Goal: Information Seeking & Learning: Learn about a topic

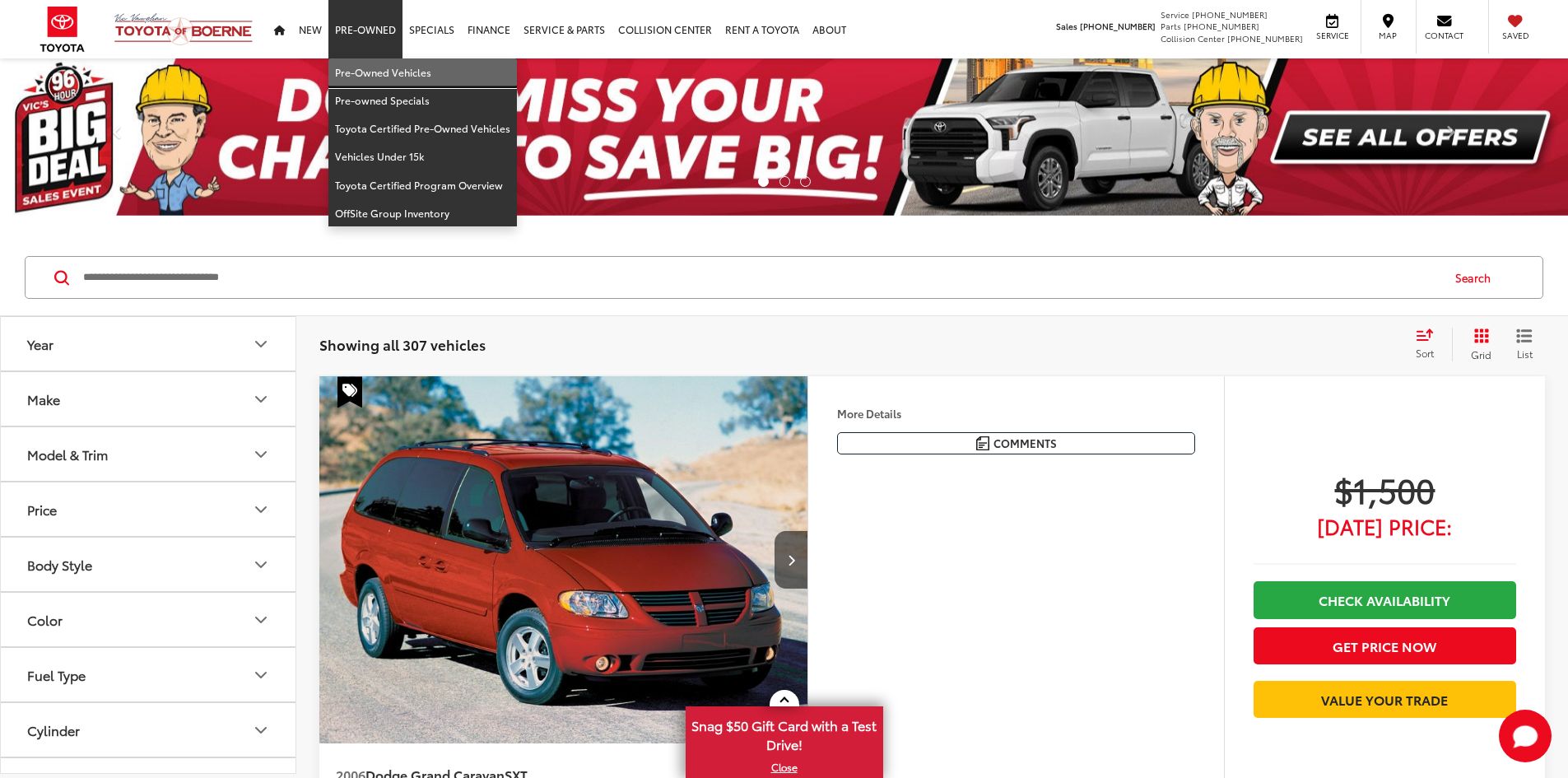
click at [369, 73] on link "Pre-Owned Vehicles" at bounding box center [422, 72] width 189 height 28
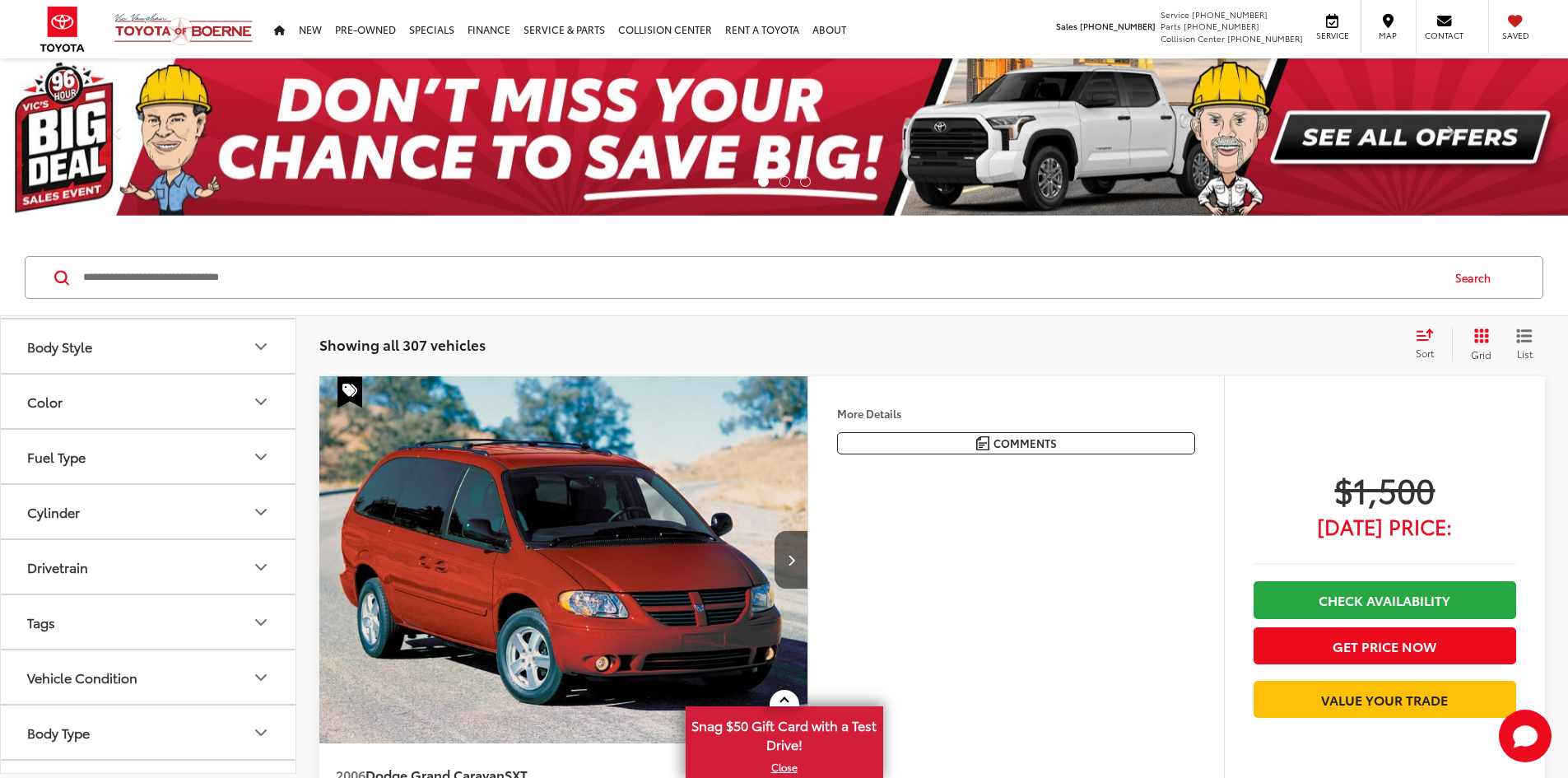
scroll to position [247, 0]
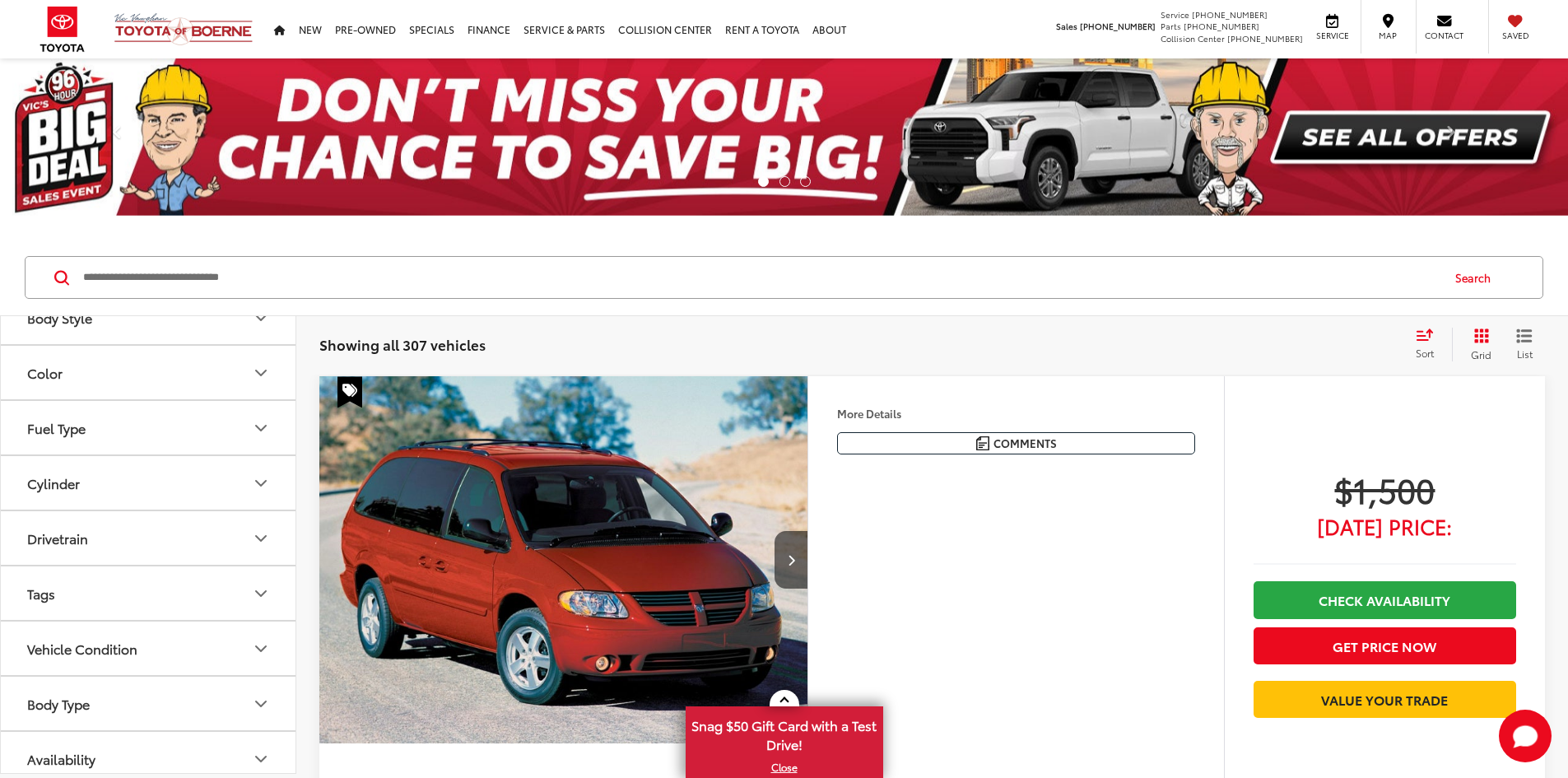
click at [253, 537] on icon "Drivetrain" at bounding box center [261, 538] width 20 height 20
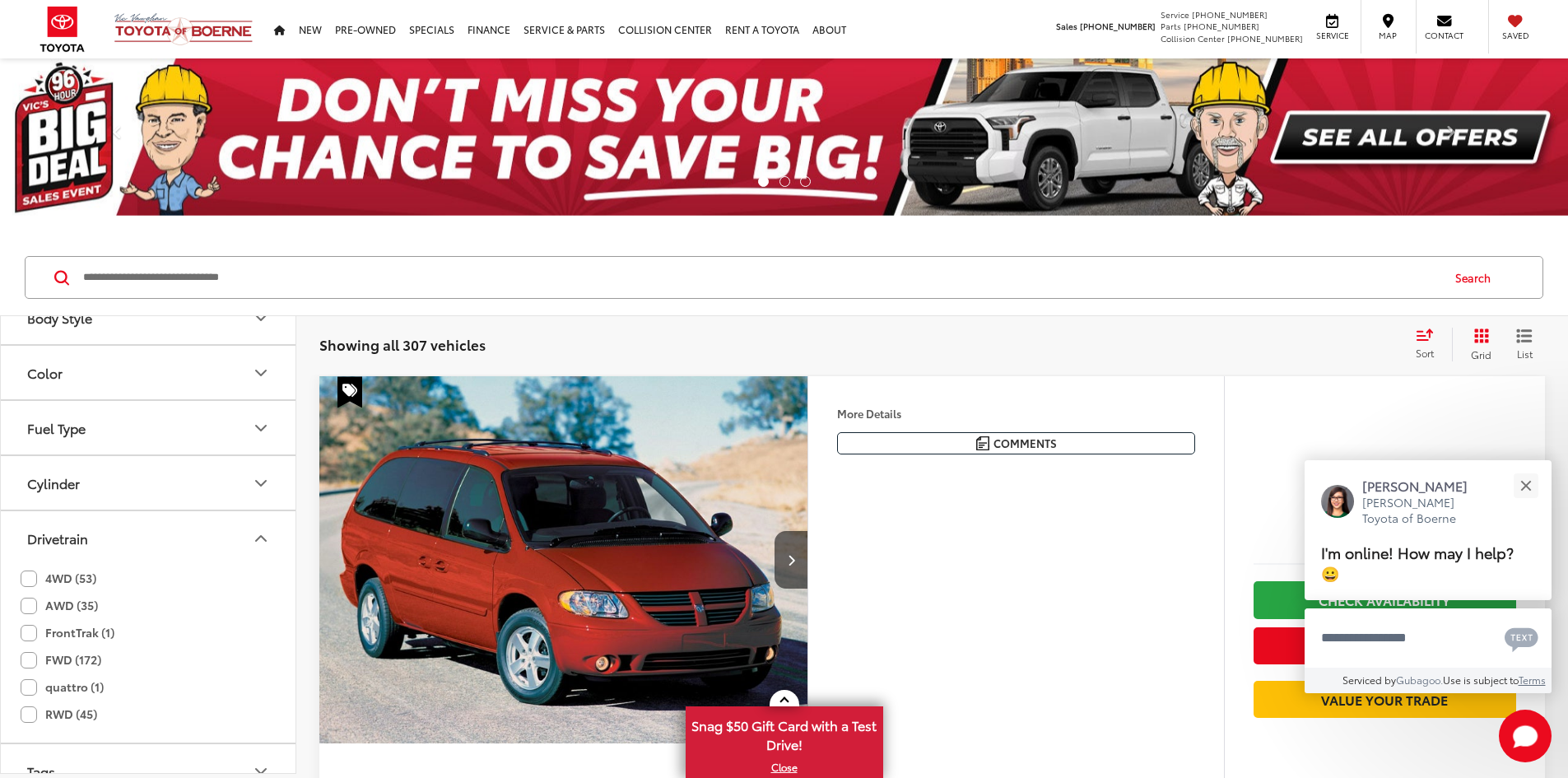
click at [27, 581] on label "4WD (53)" at bounding box center [58, 578] width 76 height 27
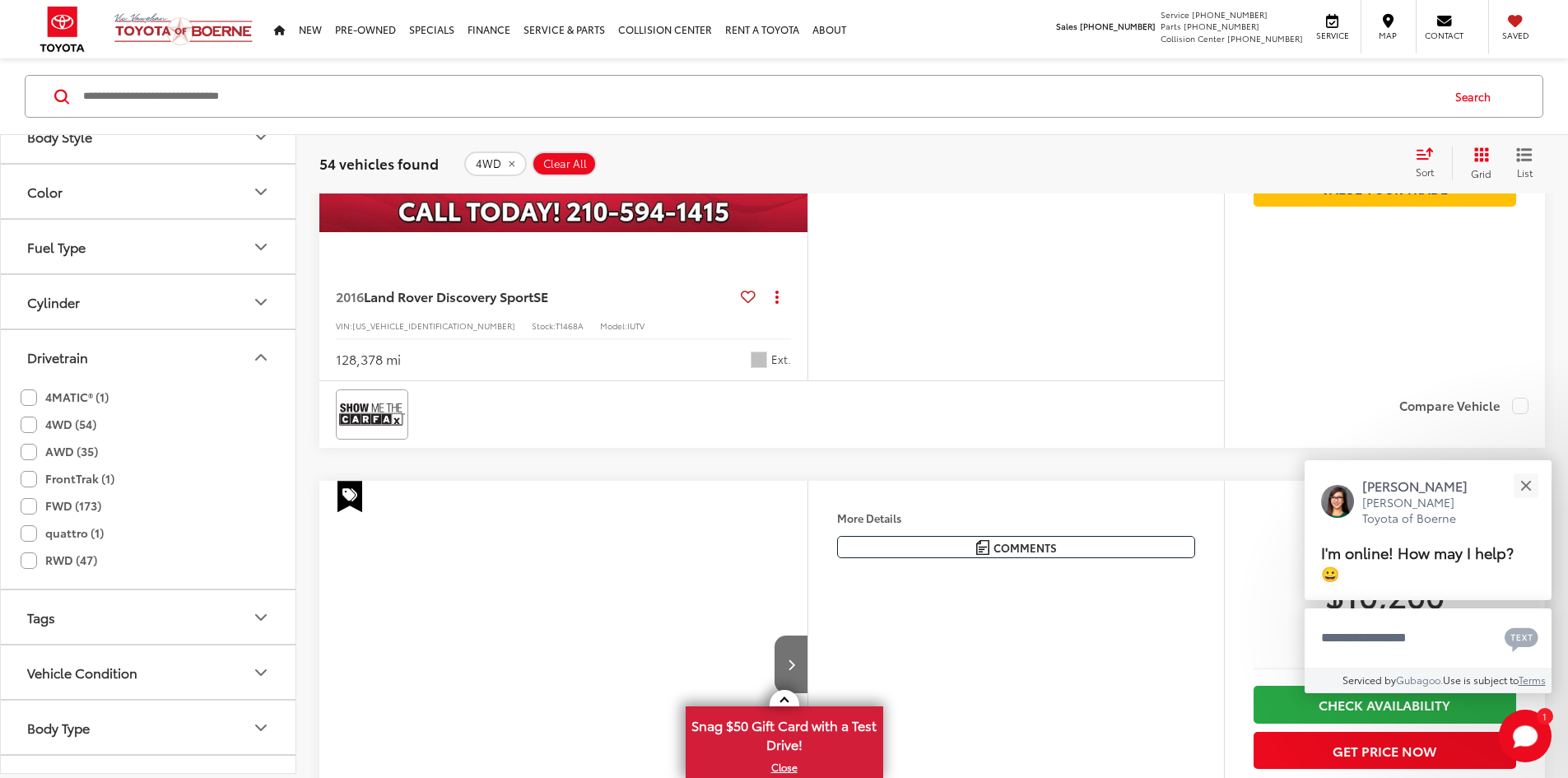
scroll to position [840, 0]
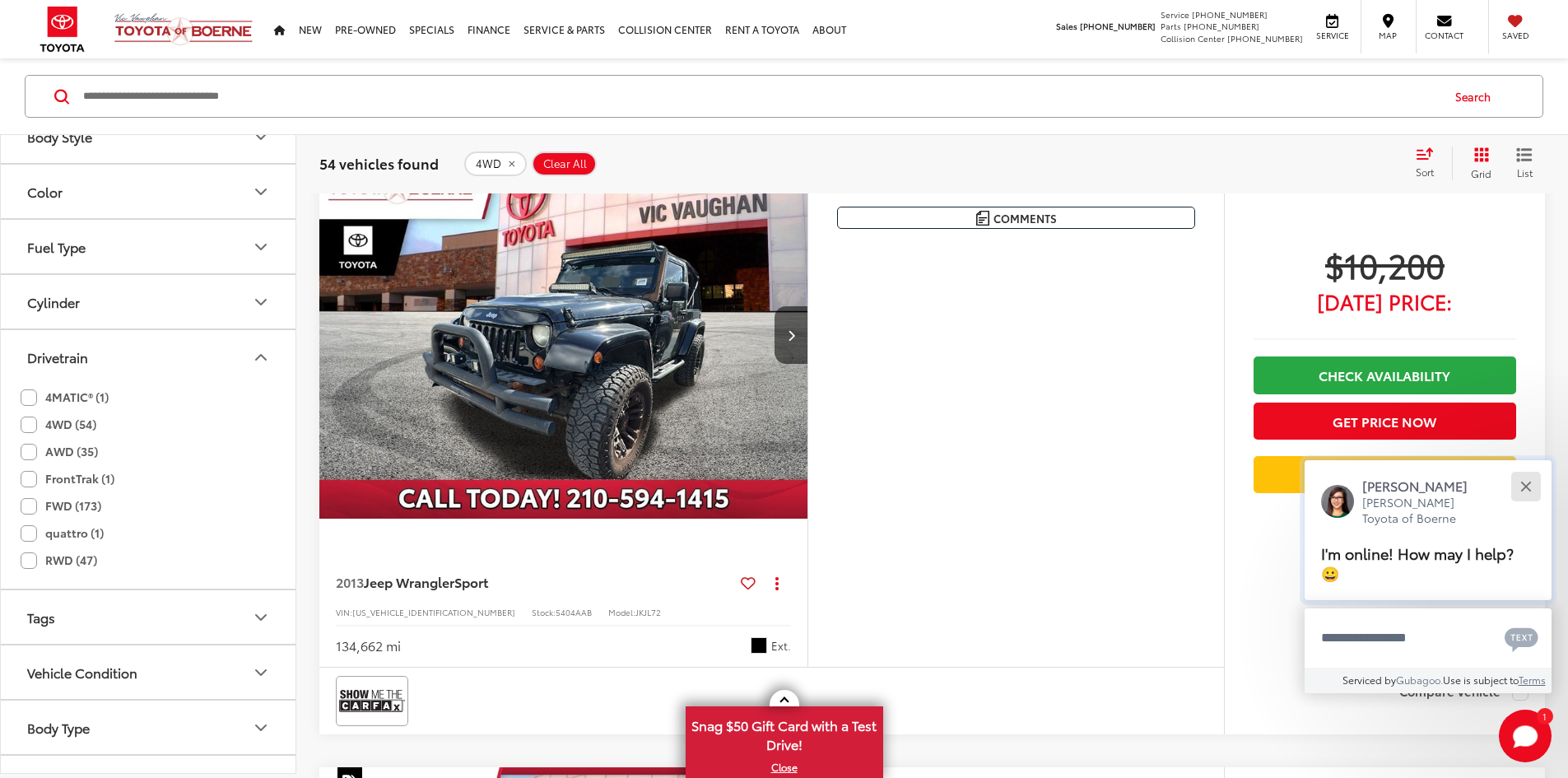
click at [1528, 485] on div "Close" at bounding box center [1525, 486] width 11 height 11
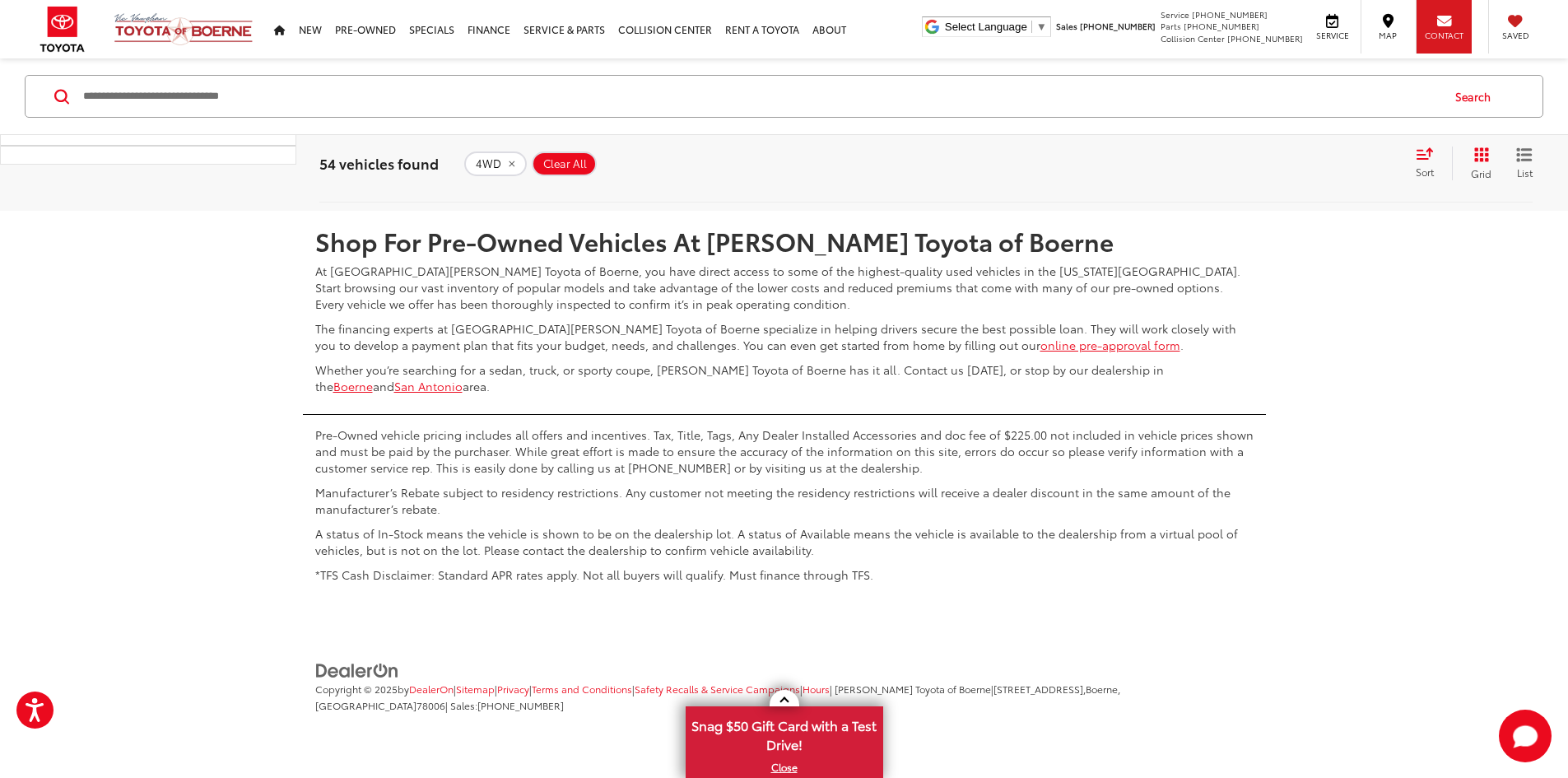
scroll to position [8466, 0]
